Goal: Task Accomplishment & Management: Complete application form

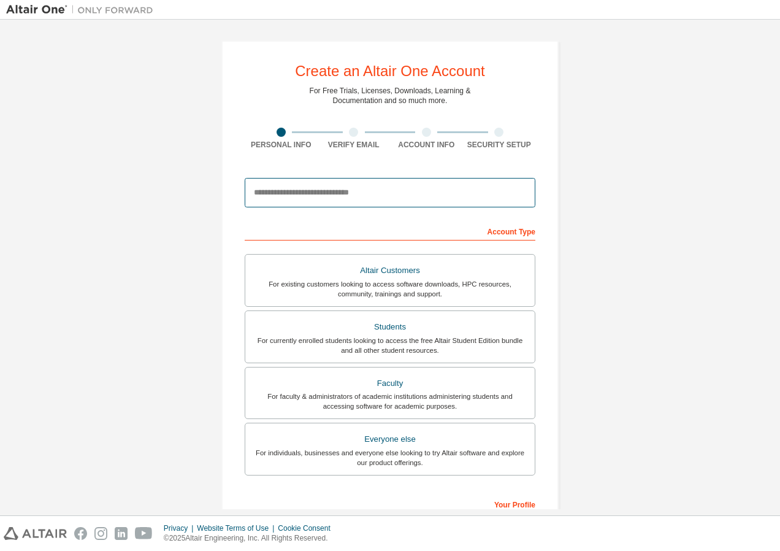
click at [318, 201] on input "email" at bounding box center [390, 192] width 291 height 29
click at [421, 194] on input "email" at bounding box center [390, 192] width 291 height 29
click at [380, 174] on div at bounding box center [390, 193] width 291 height 42
click at [376, 183] on input "email" at bounding box center [390, 192] width 291 height 29
click at [365, 196] on input "email" at bounding box center [390, 192] width 291 height 29
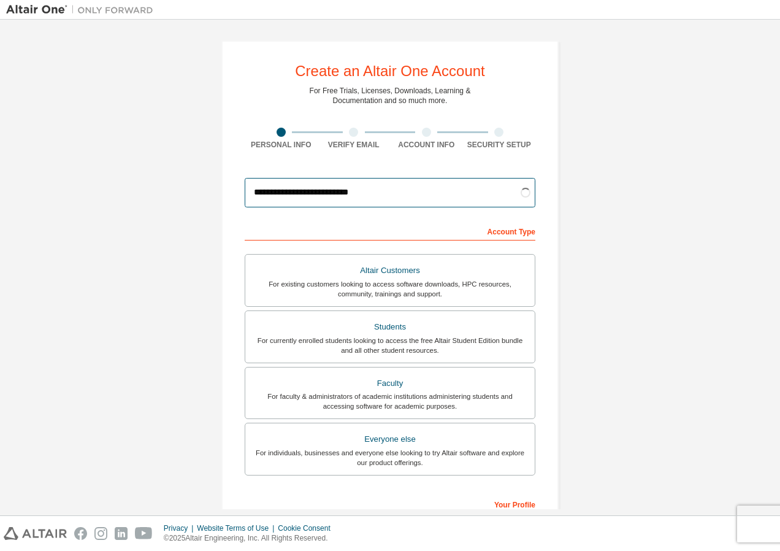
type input "**********"
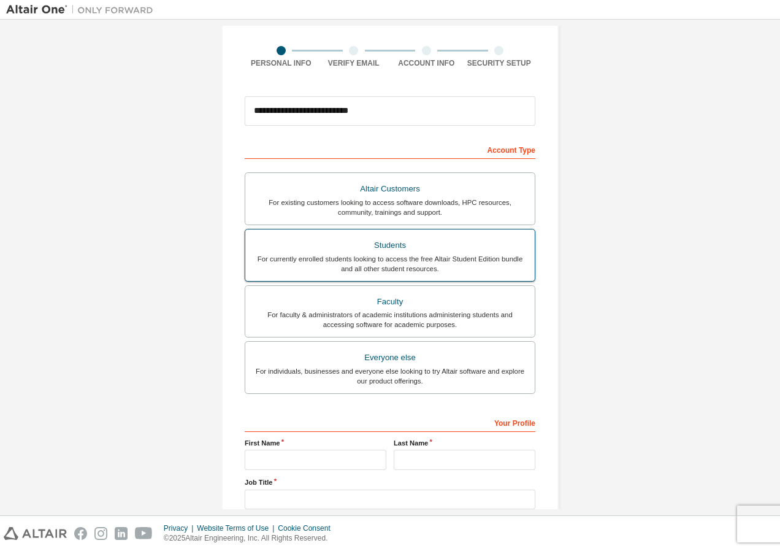
click at [408, 272] on div "For currently enrolled students looking to access the free Altair Student Editi…" at bounding box center [390, 264] width 275 height 20
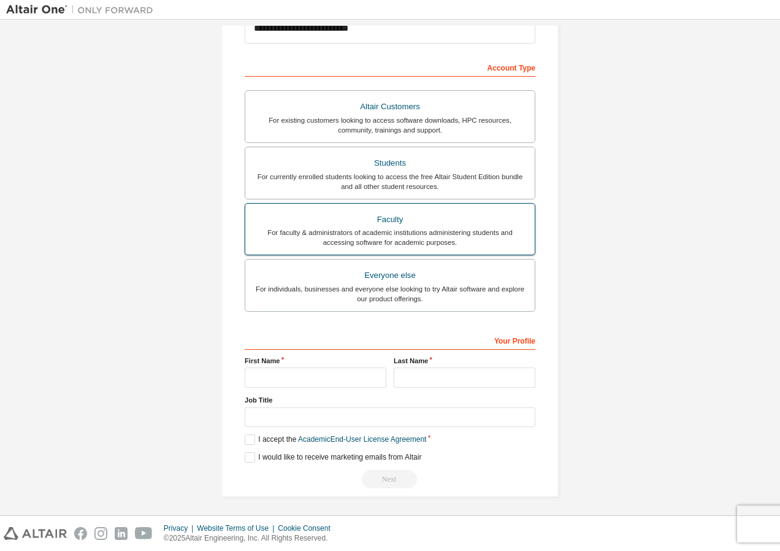
scroll to position [166, 0]
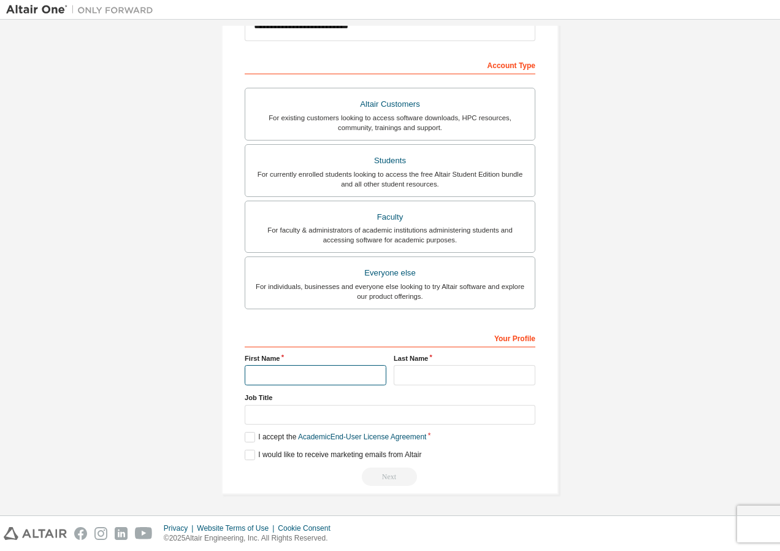
click at [316, 371] on input "text" at bounding box center [316, 375] width 142 height 20
type input "********"
type input "*******"
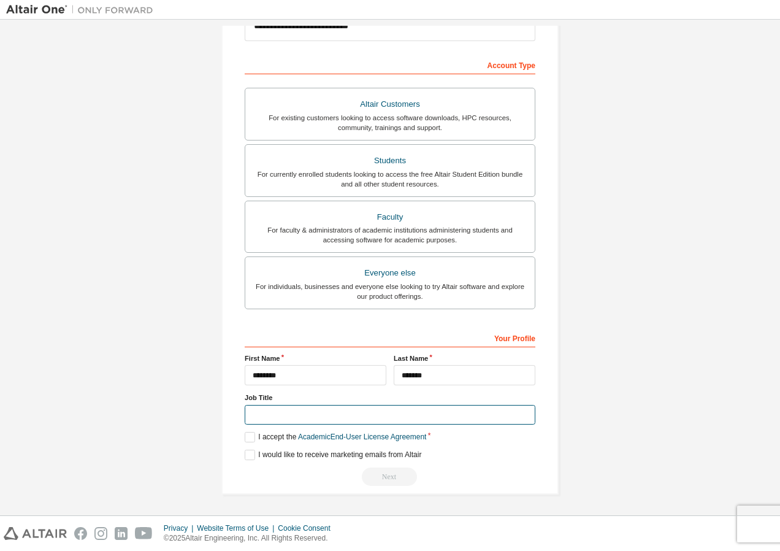
click at [296, 420] on input "text" at bounding box center [390, 415] width 291 height 20
click at [280, 418] on input "text" at bounding box center [390, 415] width 291 height 20
click at [285, 415] on input "text" at bounding box center [390, 415] width 291 height 20
type input "*******"
click at [247, 435] on label "I accept the Academic End-User License Agreement" at bounding box center [336, 437] width 182 height 10
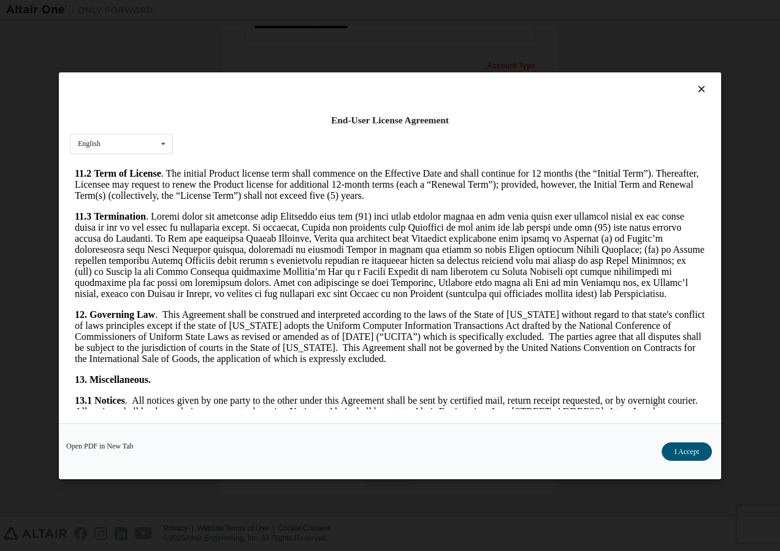
scroll to position [1953, 0]
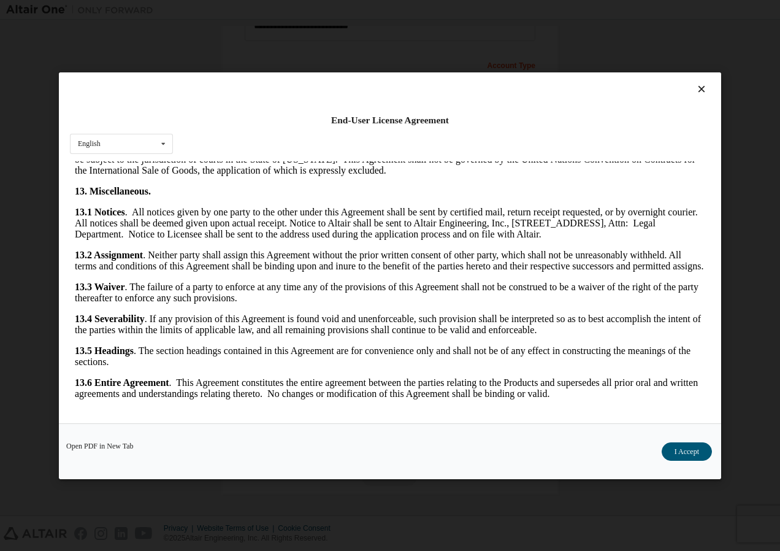
drag, startPoint x: 705, startPoint y: 250, endPoint x: 786, endPoint y: 605, distance: 364.2
click at [688, 451] on button "I Accept" at bounding box center [687, 451] width 50 height 18
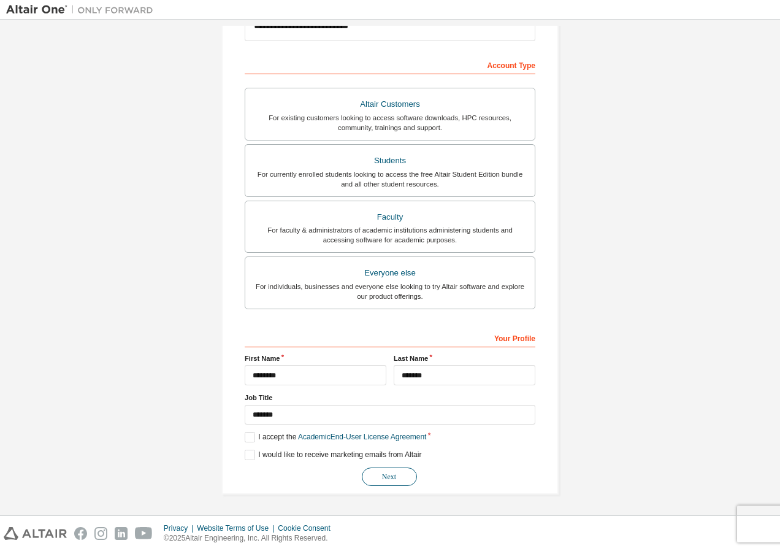
click at [399, 477] on button "Next" at bounding box center [389, 476] width 55 height 18
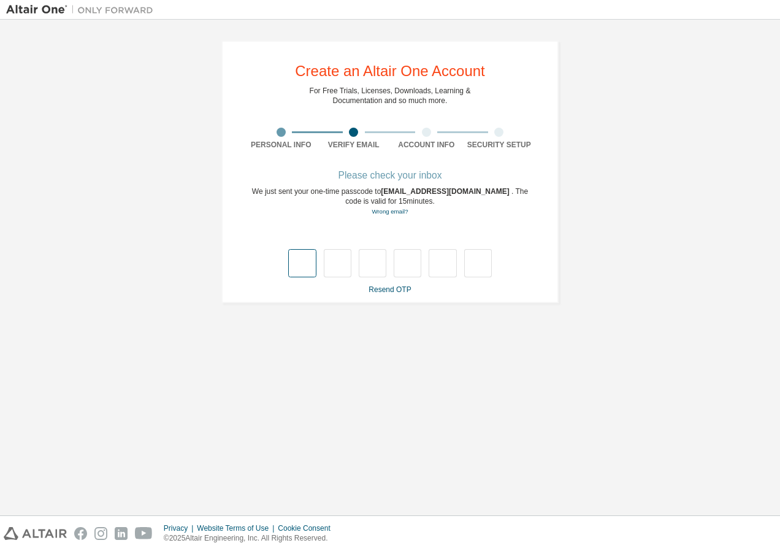
click at [298, 273] on input "text" at bounding box center [302, 263] width 28 height 28
type input "*"
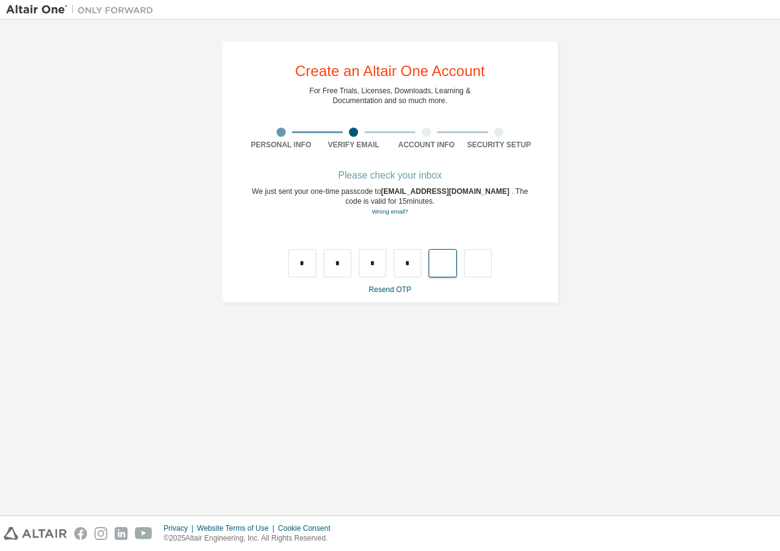
type input "*"
